Goal: Task Accomplishment & Management: Complete application form

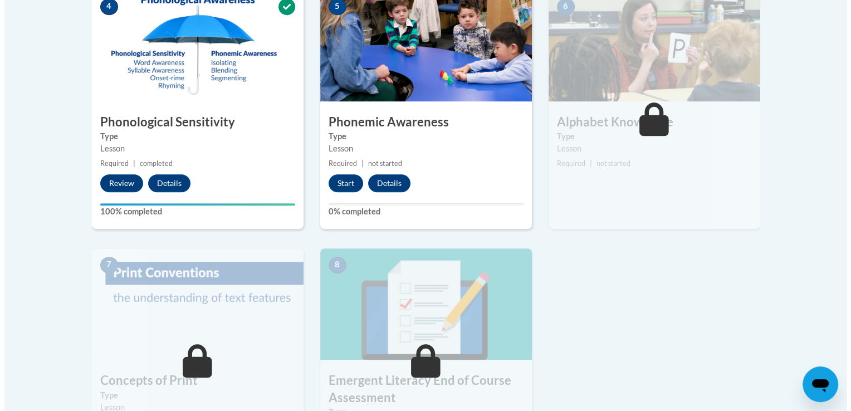
scroll to position [699, 0]
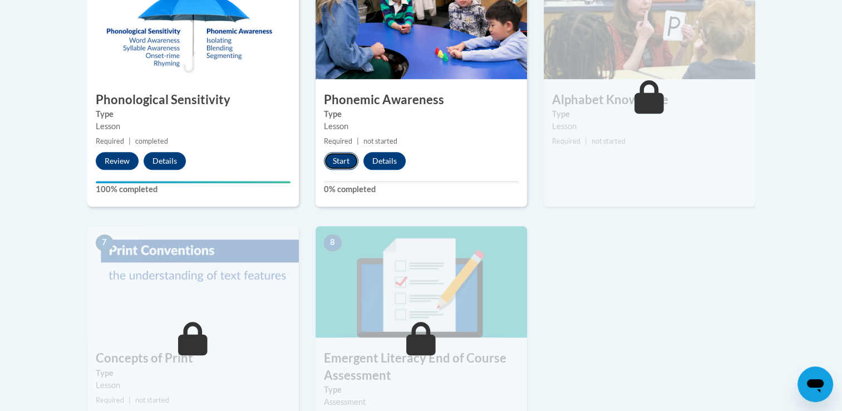
click at [337, 161] on button "Start" at bounding box center [341, 161] width 35 height 18
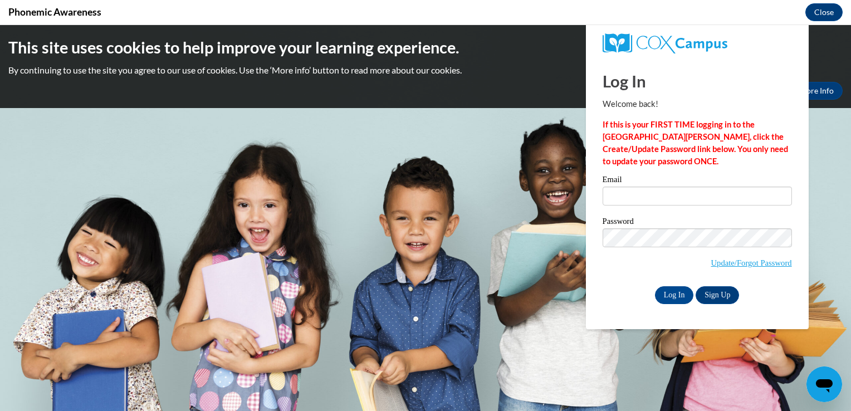
scroll to position [0, 0]
type input "[EMAIL_ADDRESS][DOMAIN_NAME]"
click at [668, 289] on input "Log In" at bounding box center [674, 295] width 39 height 18
